Goal: Register for event/course

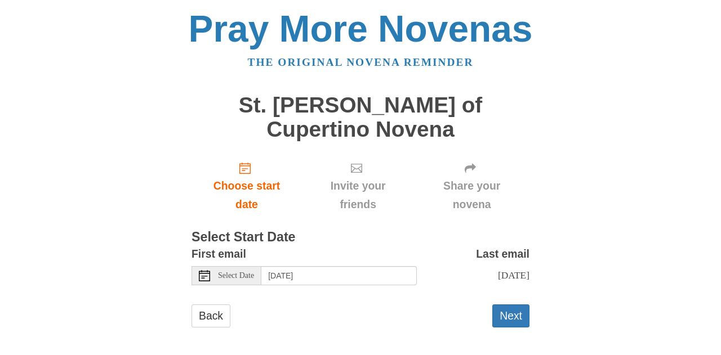
click at [244, 266] on div "Select Date" at bounding box center [226, 275] width 70 height 19
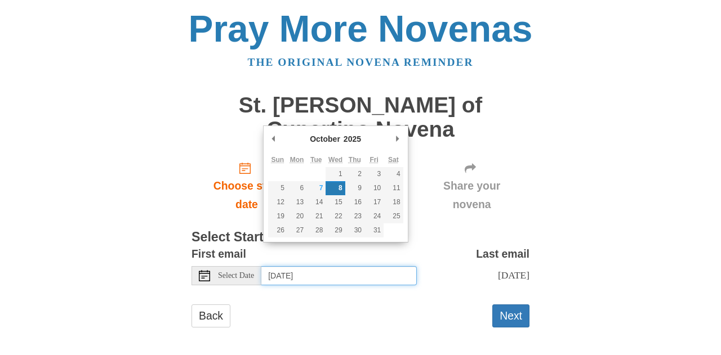
type input "[DATE]"
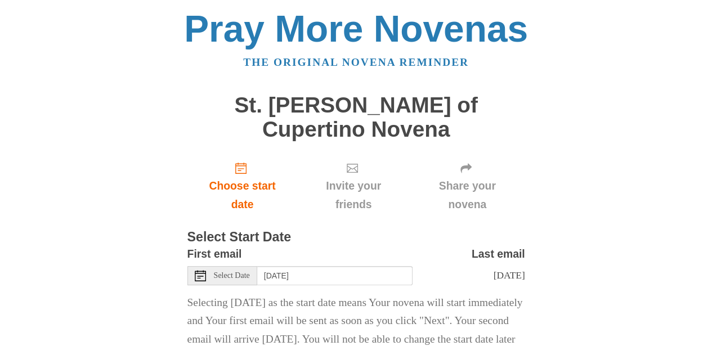
scroll to position [66, 0]
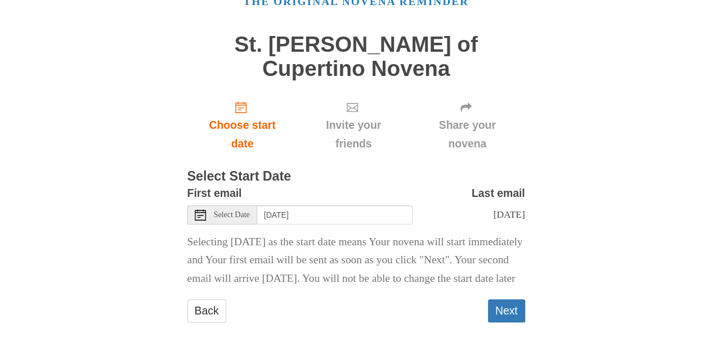
click at [512, 306] on button "Next" at bounding box center [506, 311] width 37 height 23
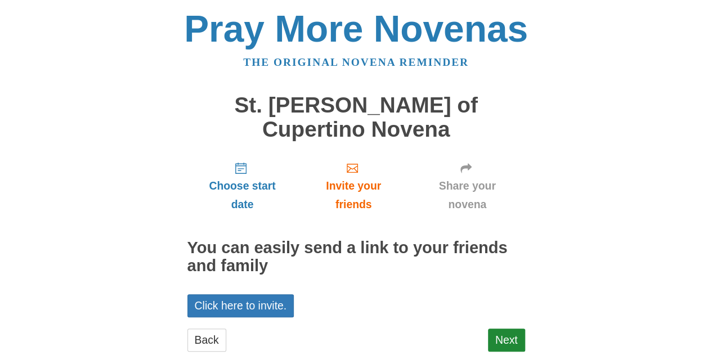
scroll to position [5, 0]
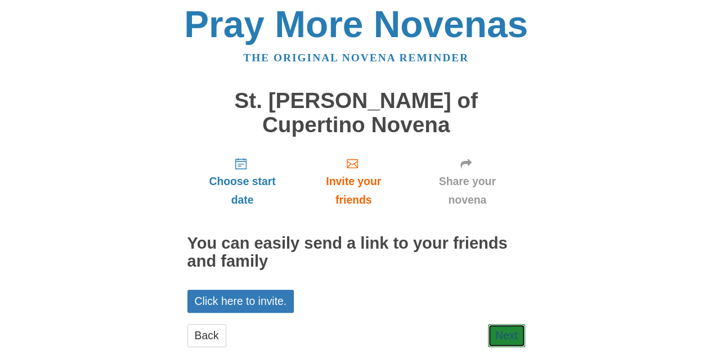
click at [509, 324] on link "Next" at bounding box center [506, 335] width 37 height 23
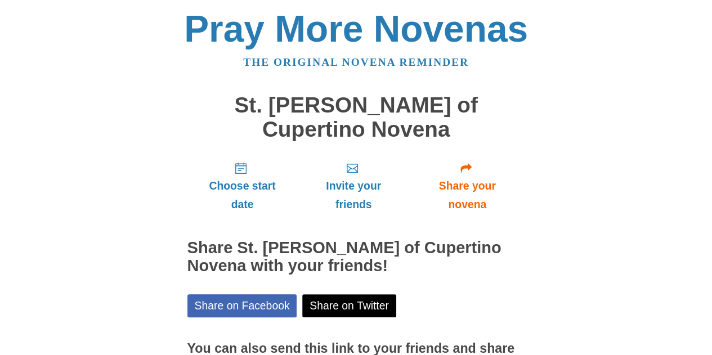
scroll to position [96, 0]
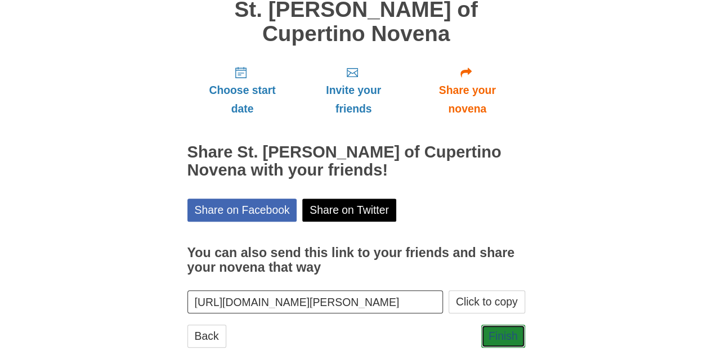
click at [513, 325] on link "Finish" at bounding box center [503, 336] width 44 height 23
